Goal: Task Accomplishment & Management: Manage account settings

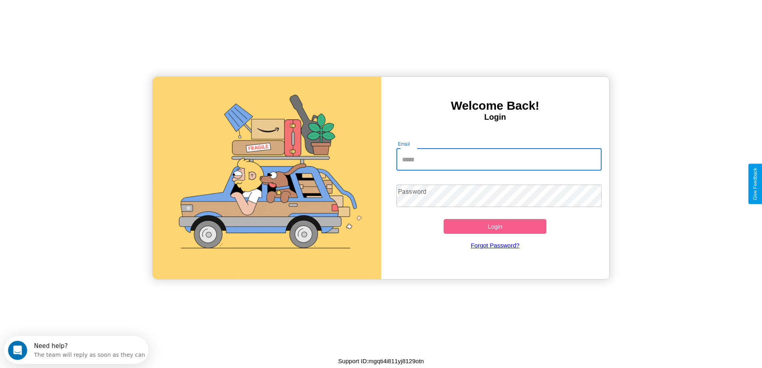
click at [499, 159] on input "Email" at bounding box center [498, 159] width 205 height 22
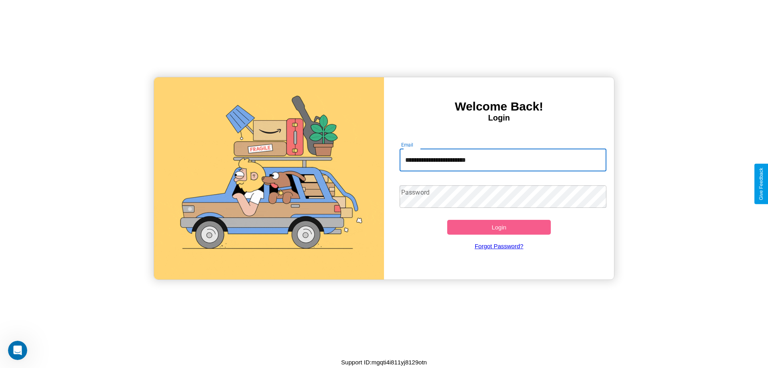
type input "**********"
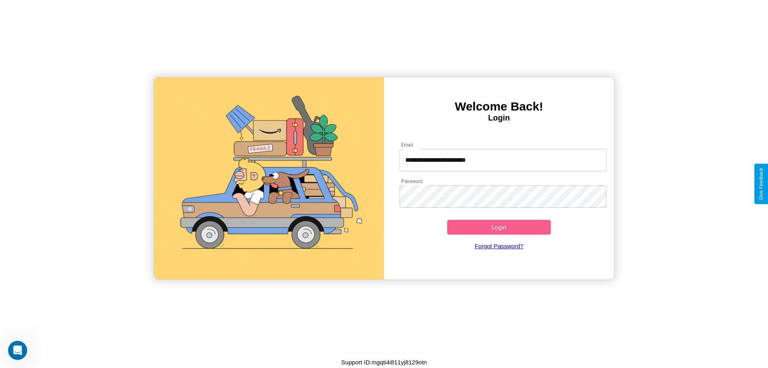
click at [499, 227] on button "Login" at bounding box center [499, 227] width 104 height 15
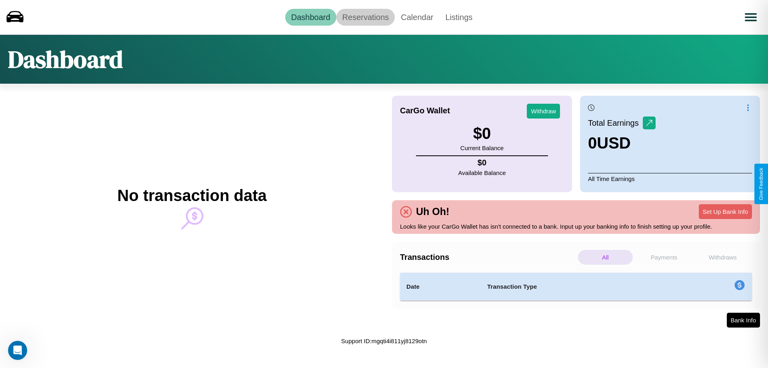
click at [365, 17] on link "Reservations" at bounding box center [365, 17] width 59 height 17
